Goal: Information Seeking & Learning: Compare options

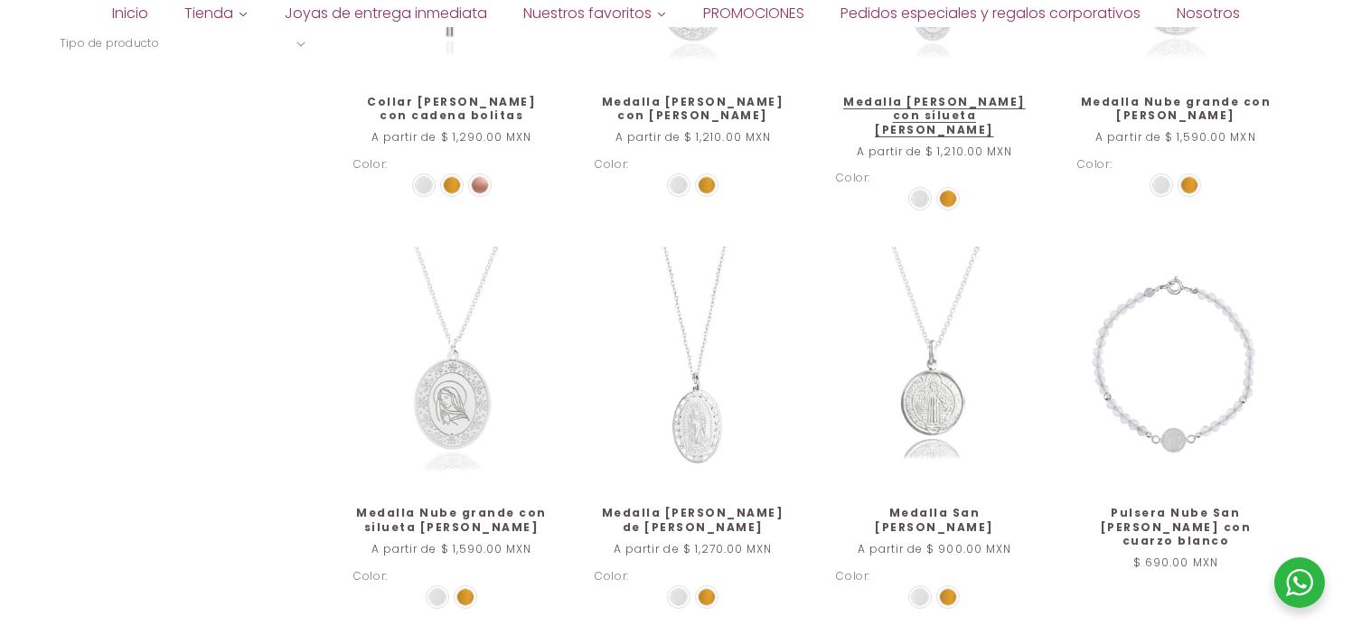
scroll to position [1175, 0]
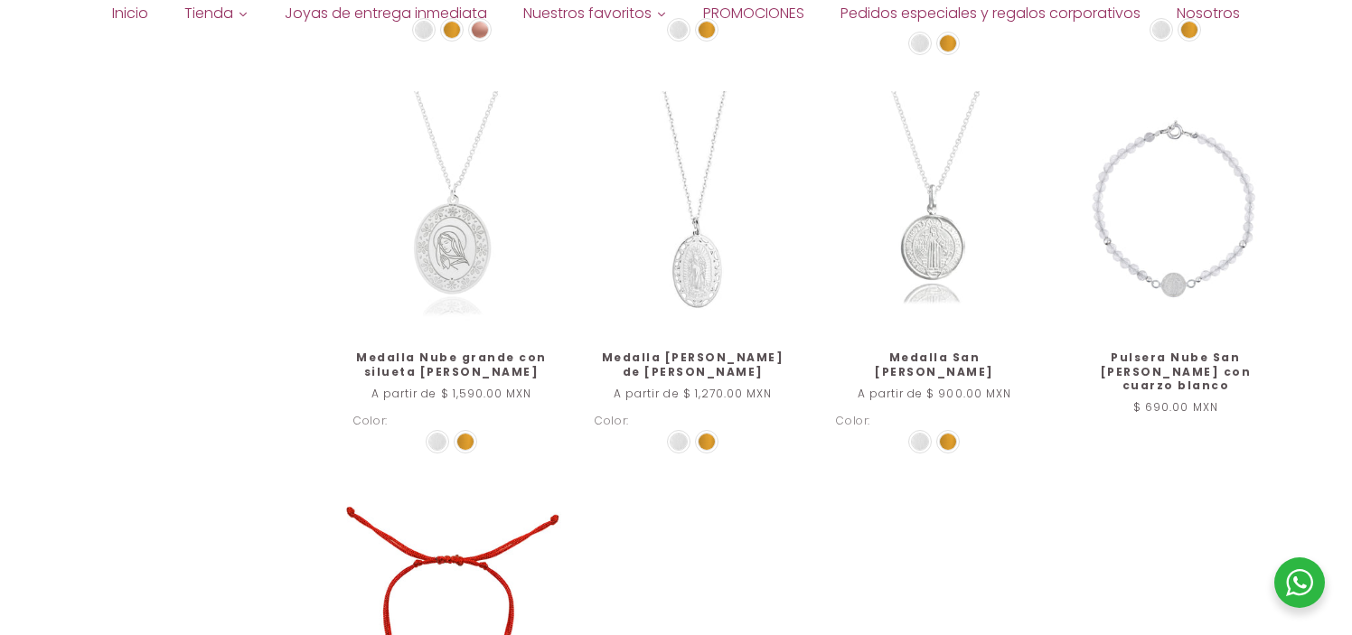
click at [438, 351] on link "Medalla Nube grande con silueta [PERSON_NAME]" at bounding box center [451, 365] width 196 height 28
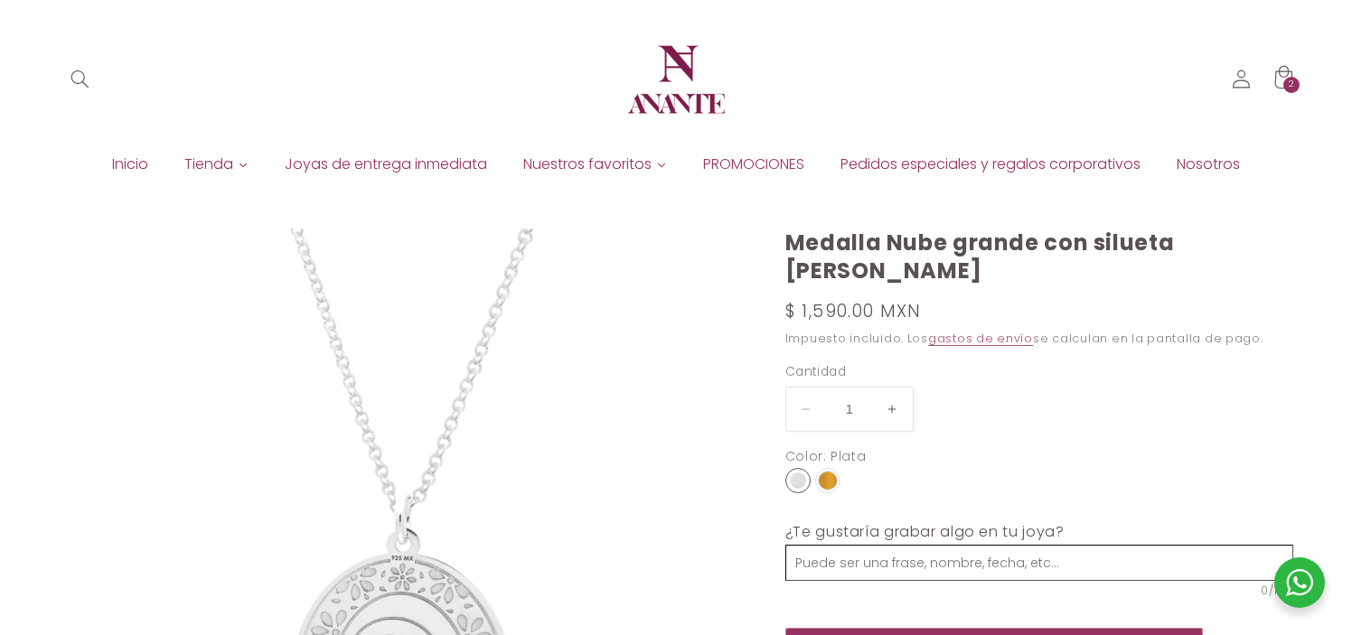
select select "{"isForProduct":true,"id":43711269142682,"title":"Plata","available":true,"pric…"
select select "{"isForProduct":false,"id":43713820426394,"title":"Plata","available":true,"pri…"
click at [1198, 363] on label "Cantidad ( 0 en el carrito)" at bounding box center [993, 372] width 417 height 18
click at [872, 387] on input "1" at bounding box center [849, 409] width 45 height 44
click at [1307, 587] on div at bounding box center [1299, 583] width 51 height 51
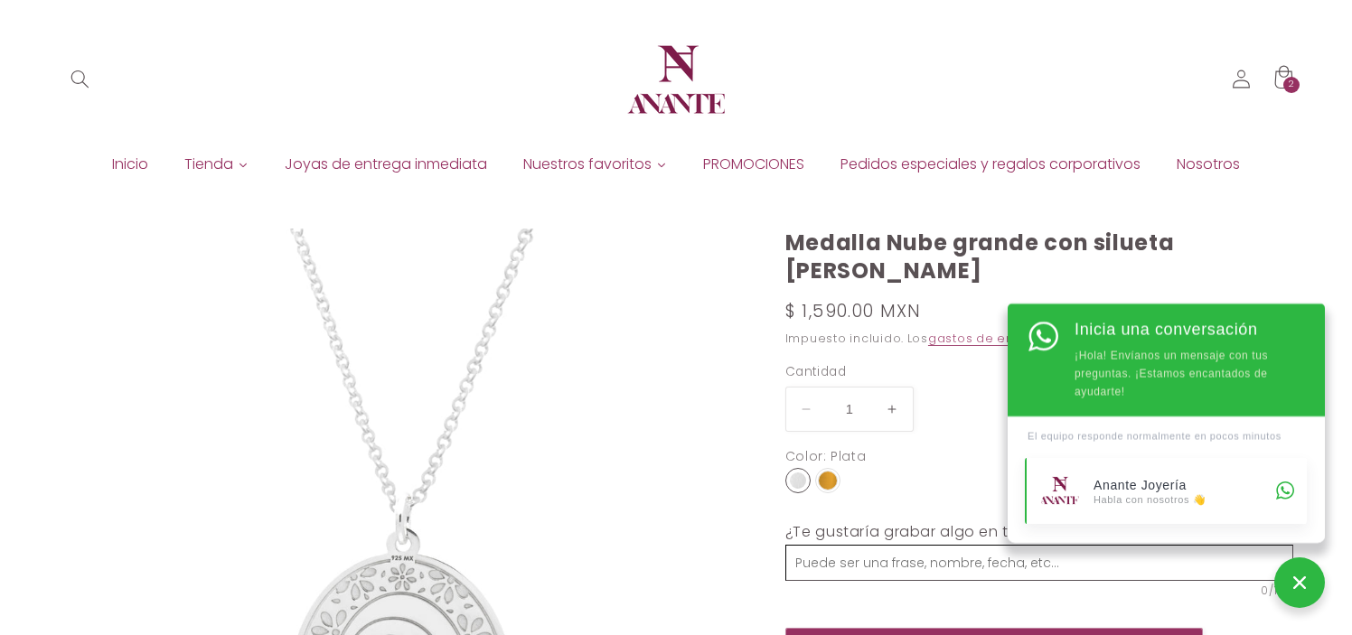
click at [1225, 485] on div "Anante Joyería" at bounding box center [1181, 485] width 177 height 15
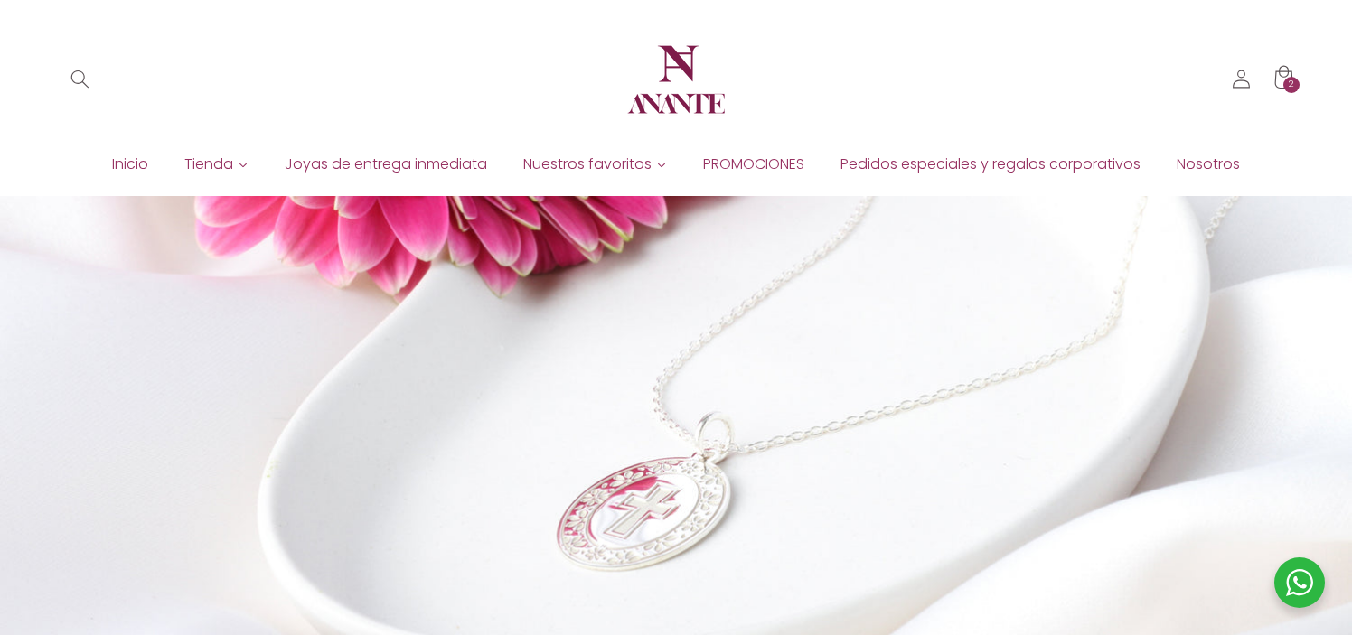
scroll to position [723, 0]
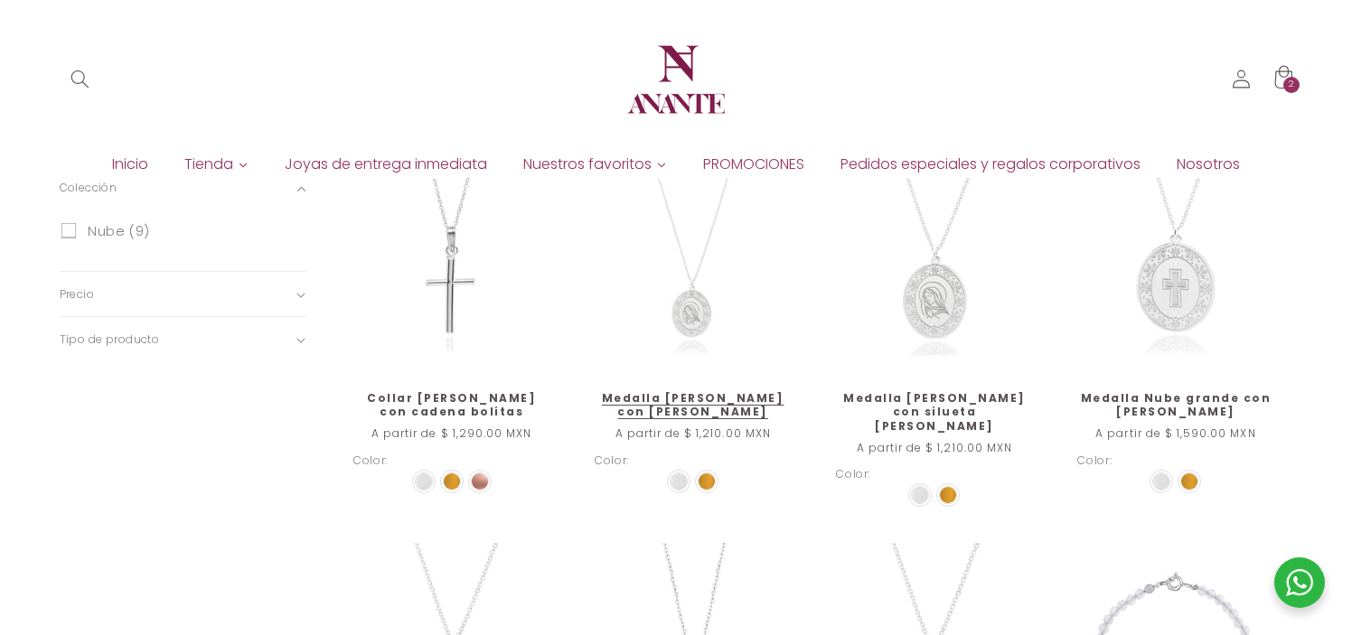
click at [701, 391] on link "Medalla Nube chica con cruz de plata" at bounding box center [693, 405] width 196 height 28
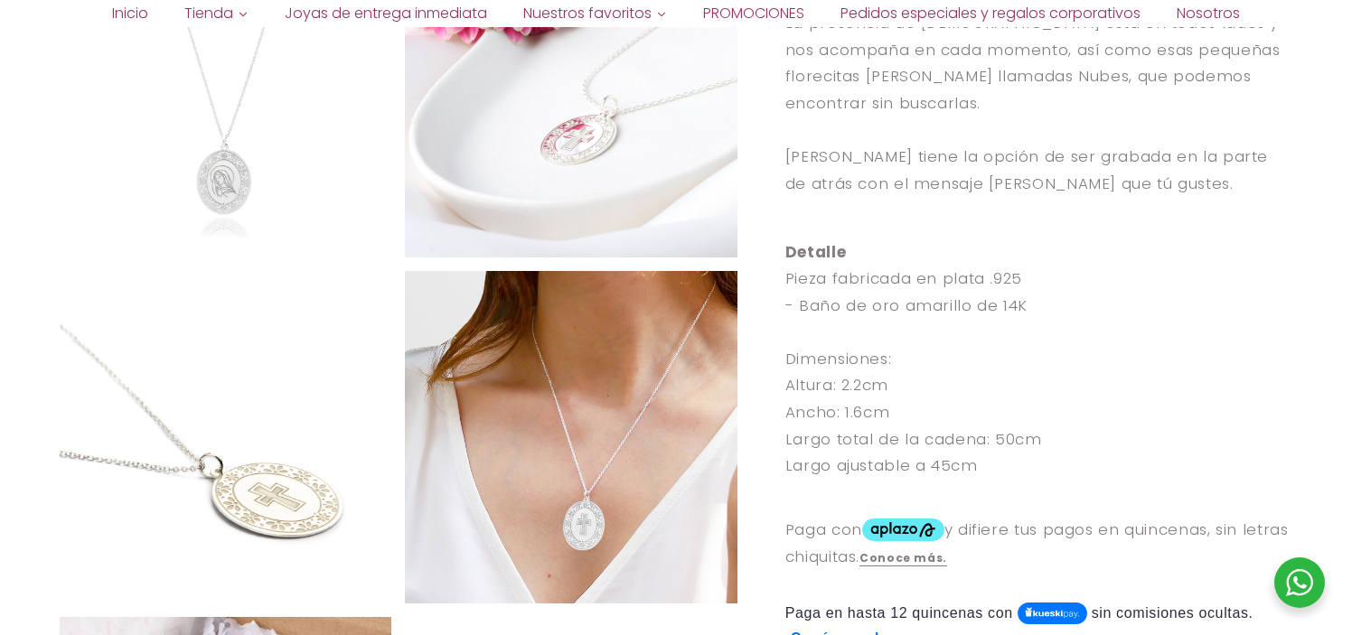
scroll to position [994, 0]
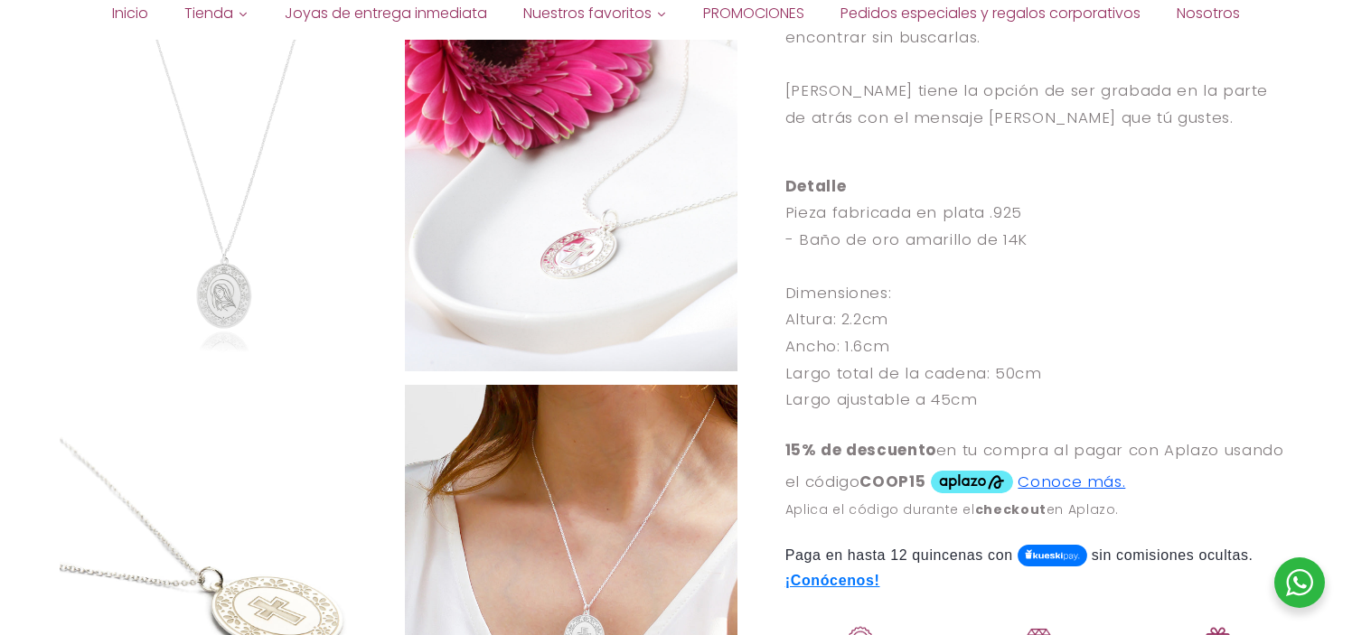
select select "{"isForProduct":true,"id":43713823473818,"title":"Plata","available":true,"pric…"
select select "{"isForProduct":false,"id":43713814626458,"title":"Plata","available":true,"pri…"
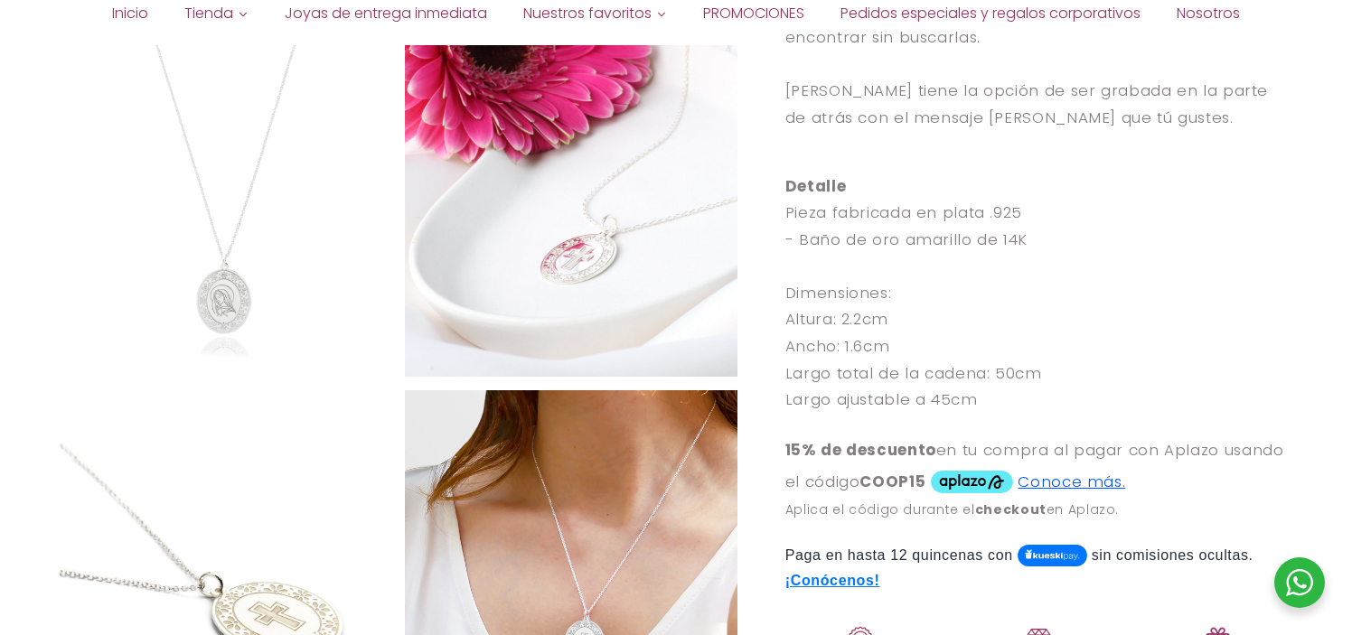
drag, startPoint x: 924, startPoint y: 455, endPoint x: 868, endPoint y: 458, distance: 55.2
click at [868, 471] on strong "COOP15" at bounding box center [892, 482] width 66 height 22
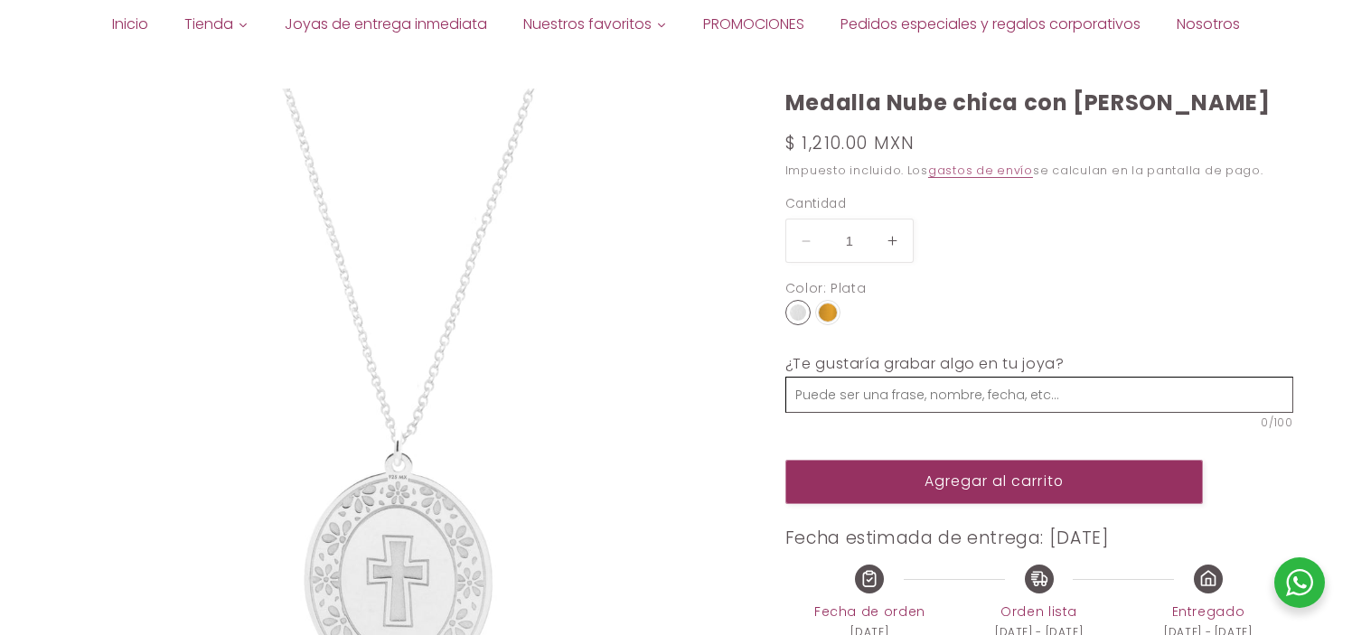
scroll to position [0, 0]
